Goal: Information Seeking & Learning: Understand process/instructions

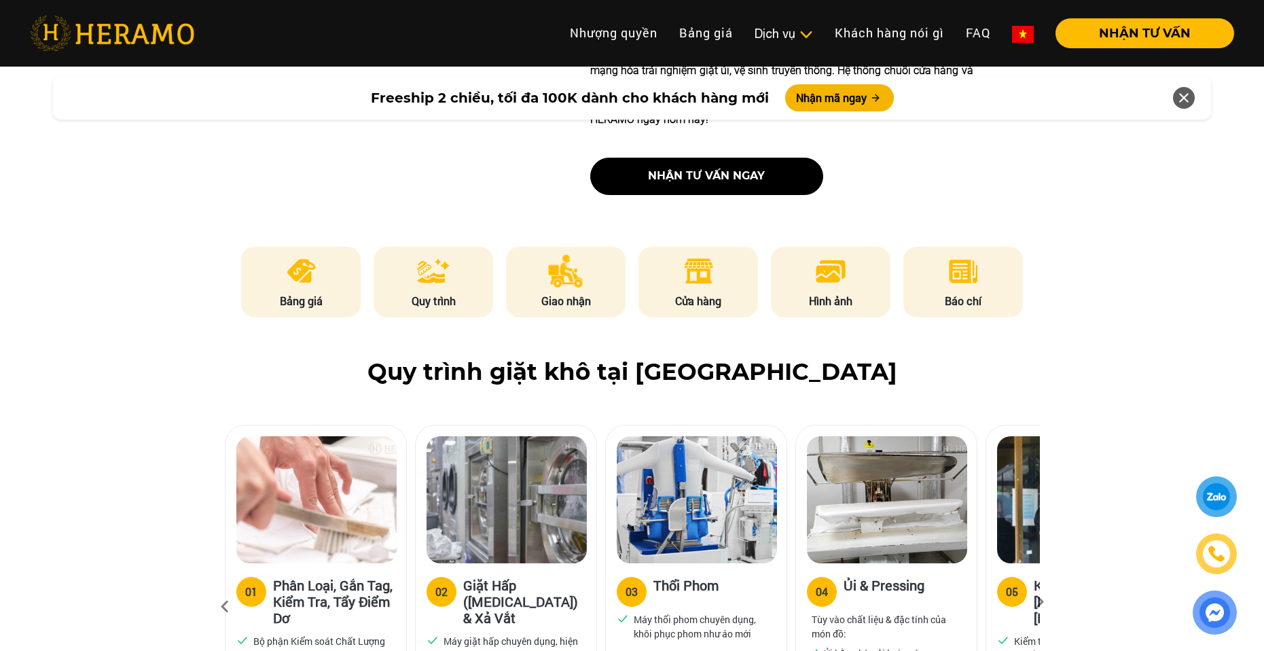
scroll to position [679, 0]
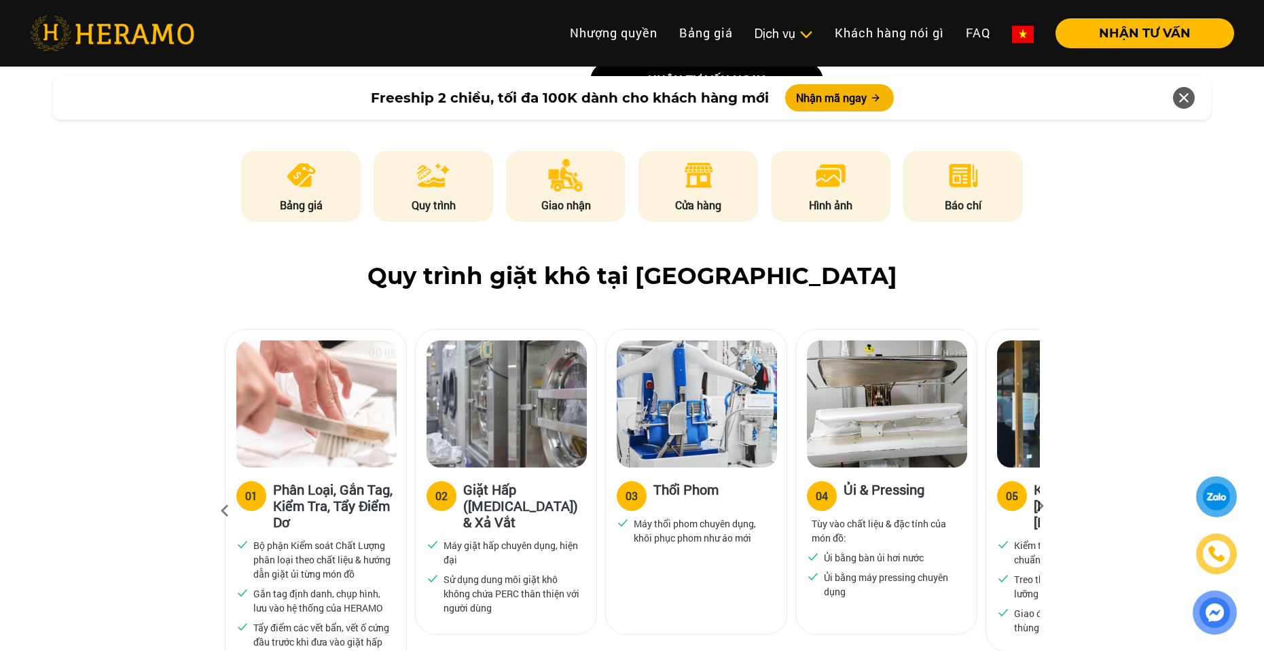
click at [1035, 506] on icon at bounding box center [1040, 510] width 24 height 9
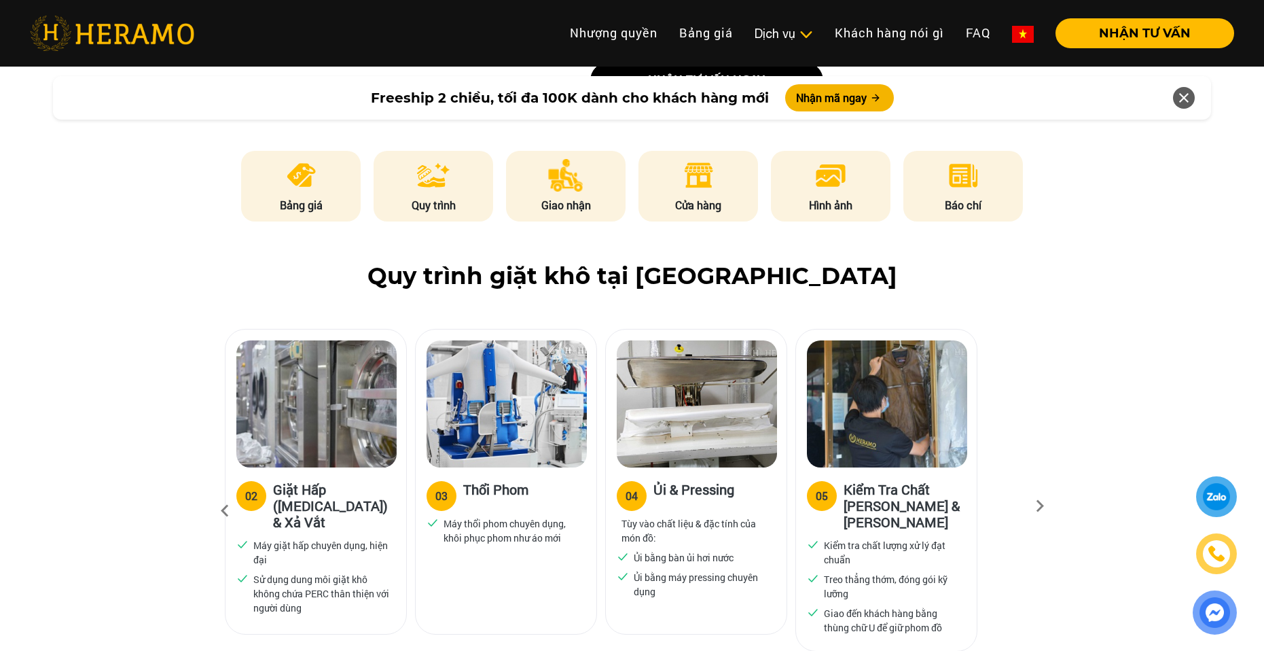
click at [1038, 506] on icon at bounding box center [1040, 510] width 24 height 9
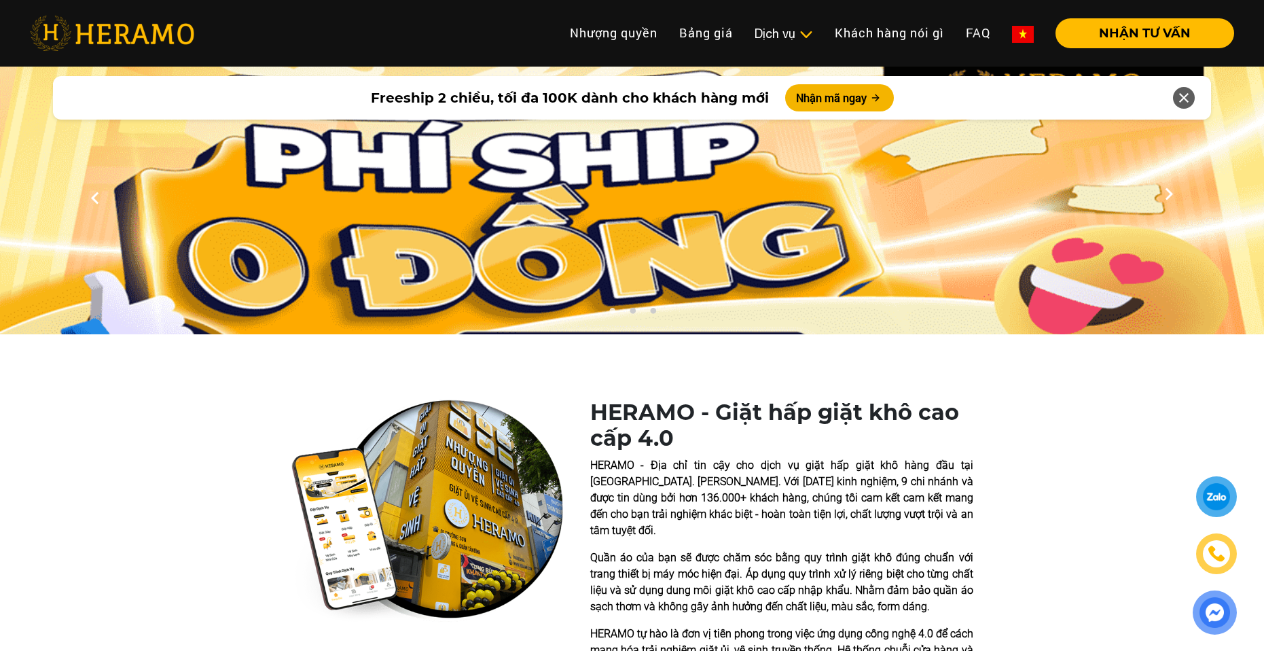
scroll to position [0, 0]
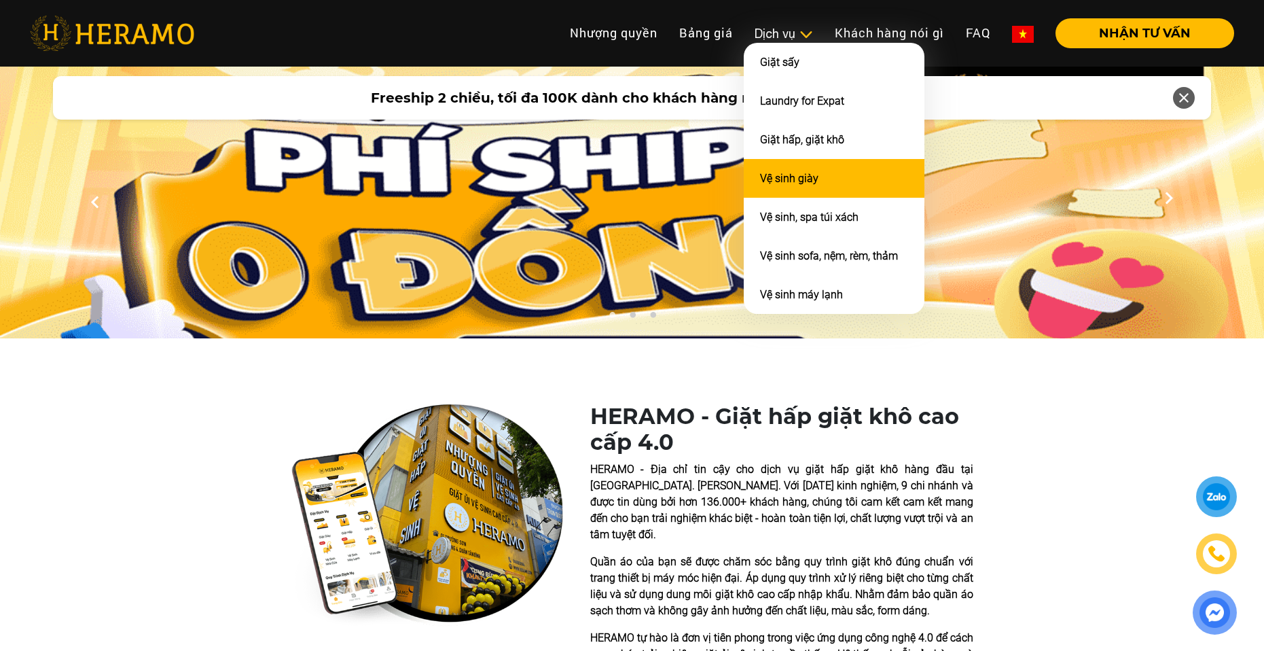
click at [812, 176] on link "Vệ sinh giày" at bounding box center [789, 178] width 58 height 13
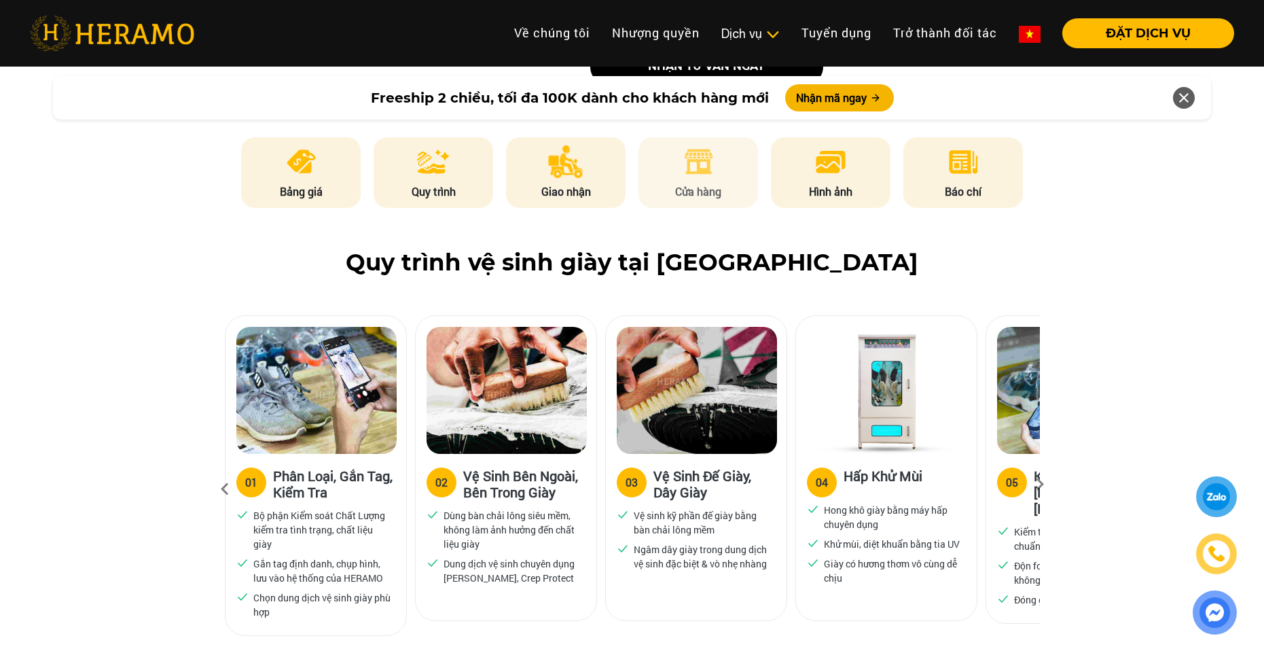
scroll to position [906, 0]
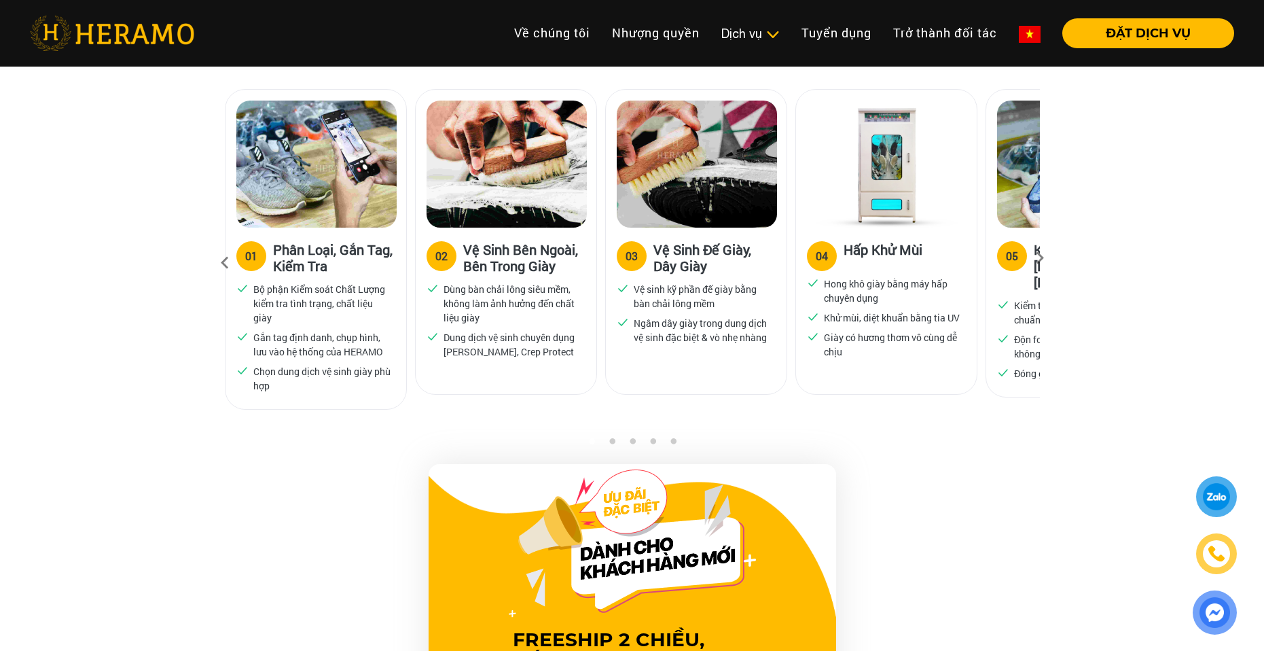
click at [1039, 260] on icon at bounding box center [1040, 262] width 24 height 9
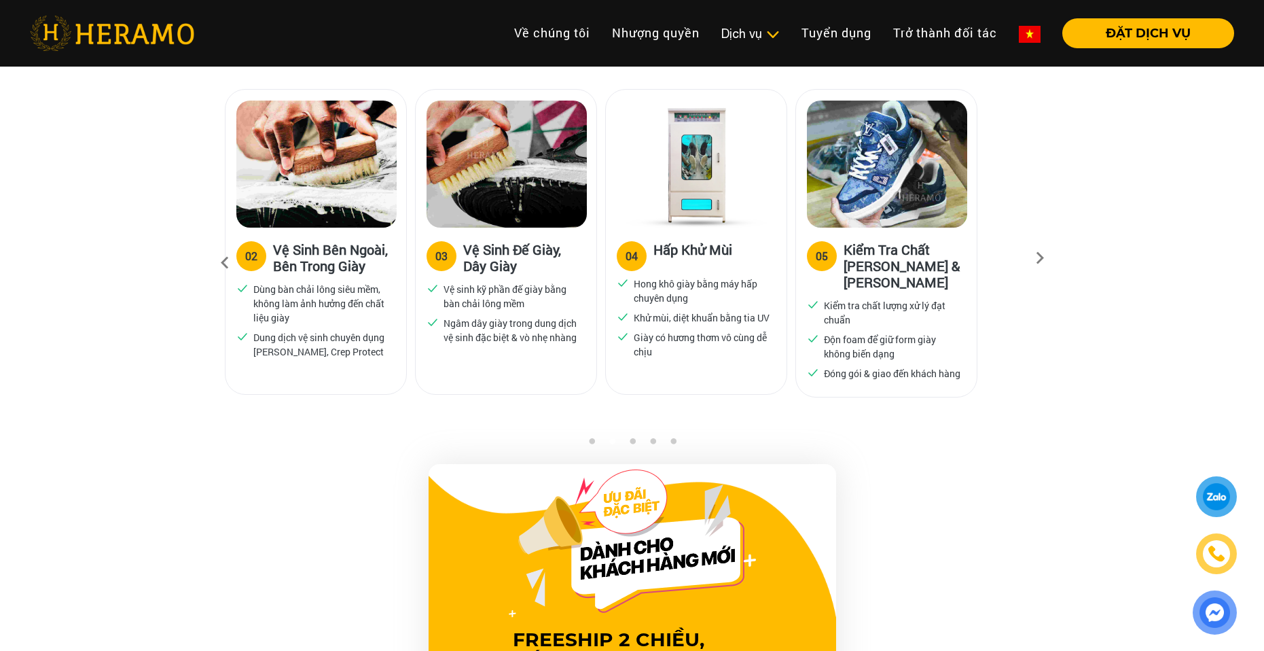
click at [1039, 260] on icon at bounding box center [1040, 262] width 24 height 9
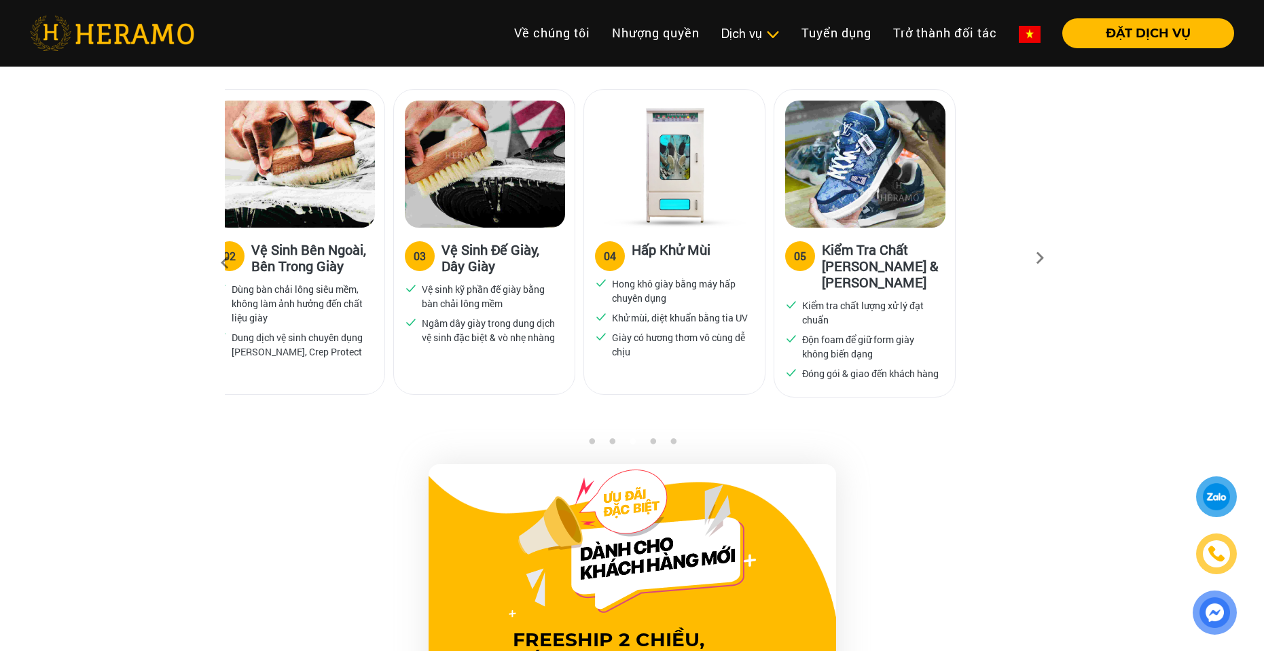
drag, startPoint x: 668, startPoint y: 255, endPoint x: 836, endPoint y: 261, distance: 167.9
click at [838, 259] on h3 "Kiểm Tra Chất [PERSON_NAME] & [PERSON_NAME]" at bounding box center [883, 265] width 122 height 49
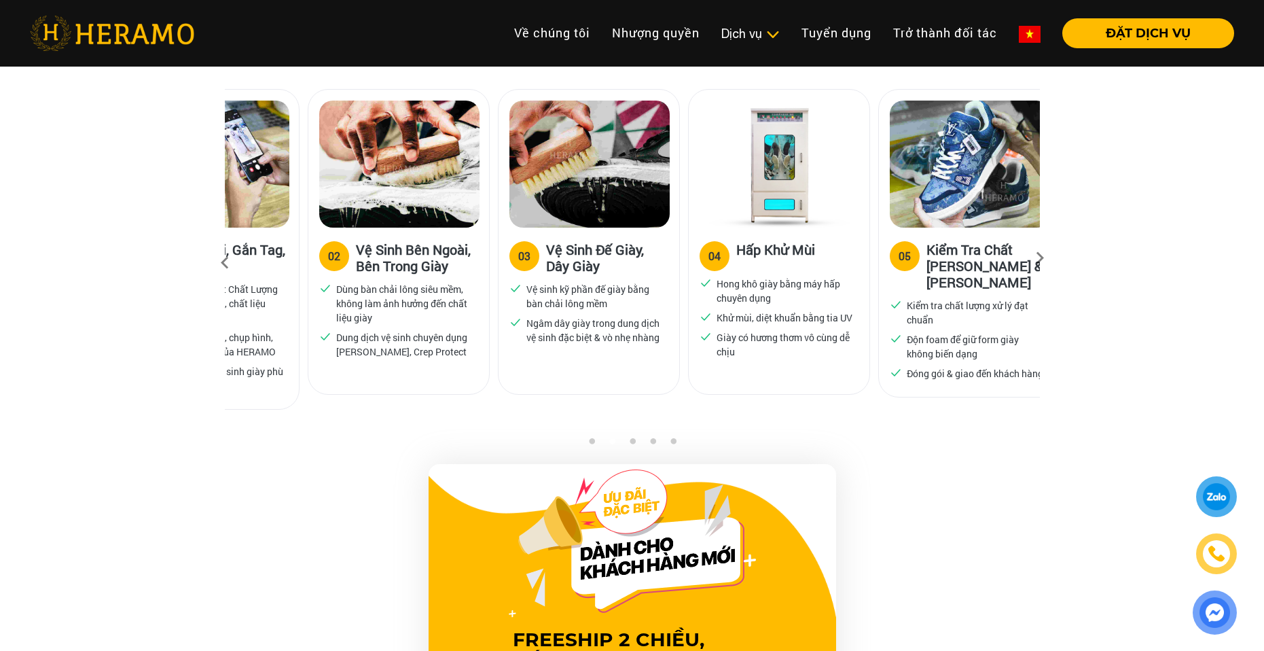
drag, startPoint x: 306, startPoint y: 215, endPoint x: 731, endPoint y: 245, distance: 426.2
click at [490, 244] on div "02 Vệ Sinh Bên Ngoài, Bên Trong Giày Dùng bàn chải lông siêu mềm, không làm ảnh…" at bounding box center [399, 242] width 182 height 306
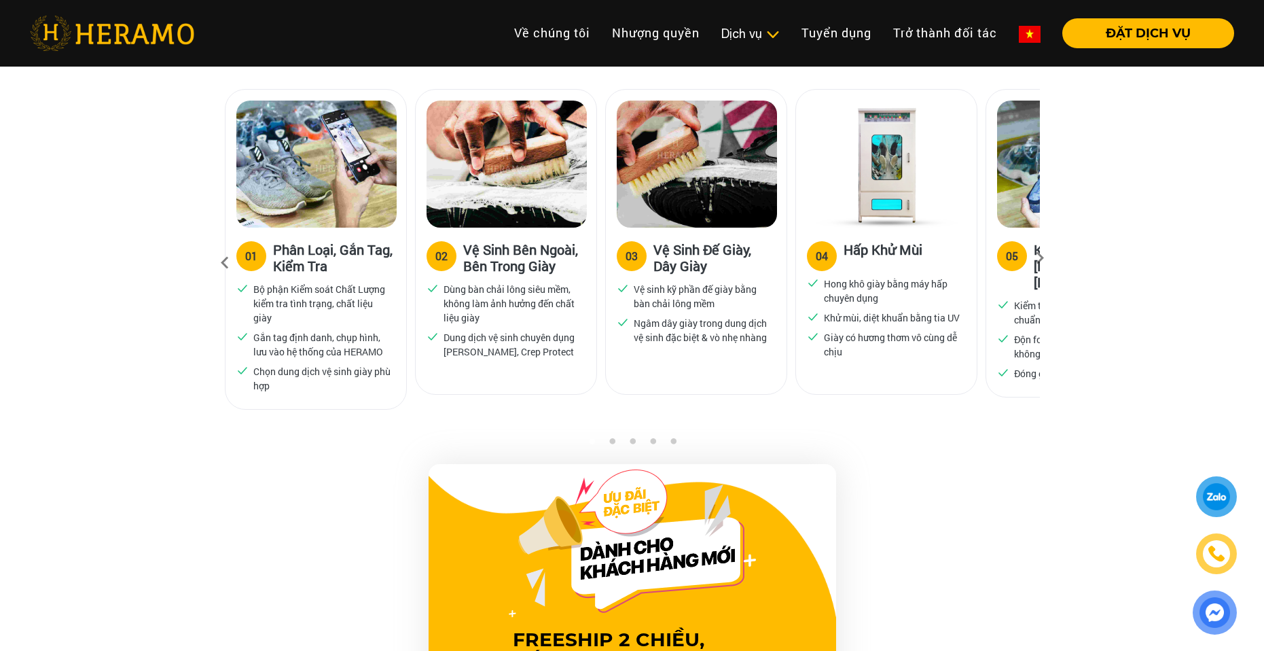
scroll to position [859, 0]
